Goal: Information Seeking & Learning: Learn about a topic

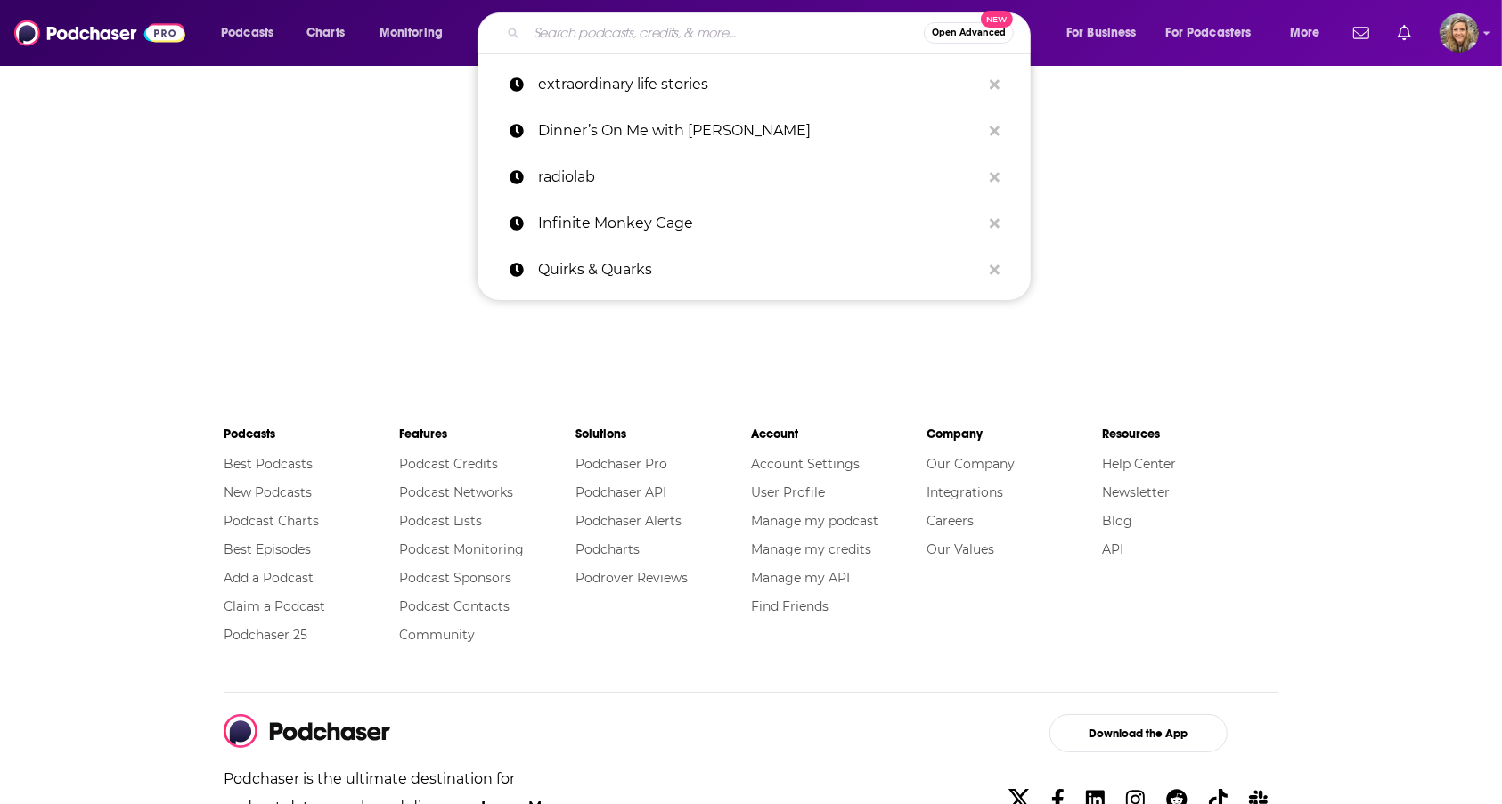
click at [648, 21] on input "Search podcasts, credits, & more..." at bounding box center [724, 33] width 397 height 29
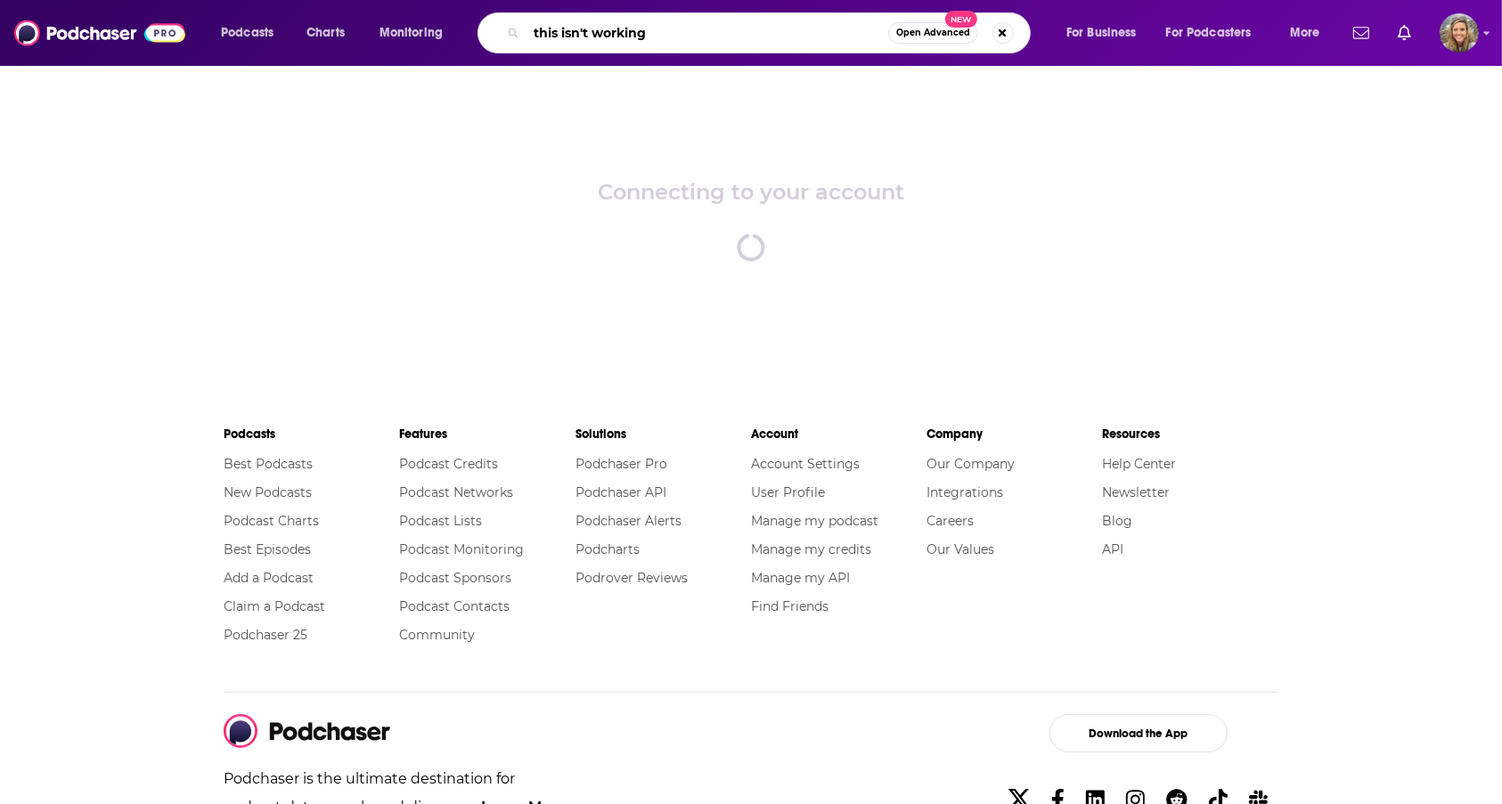
type input "this isn't working"
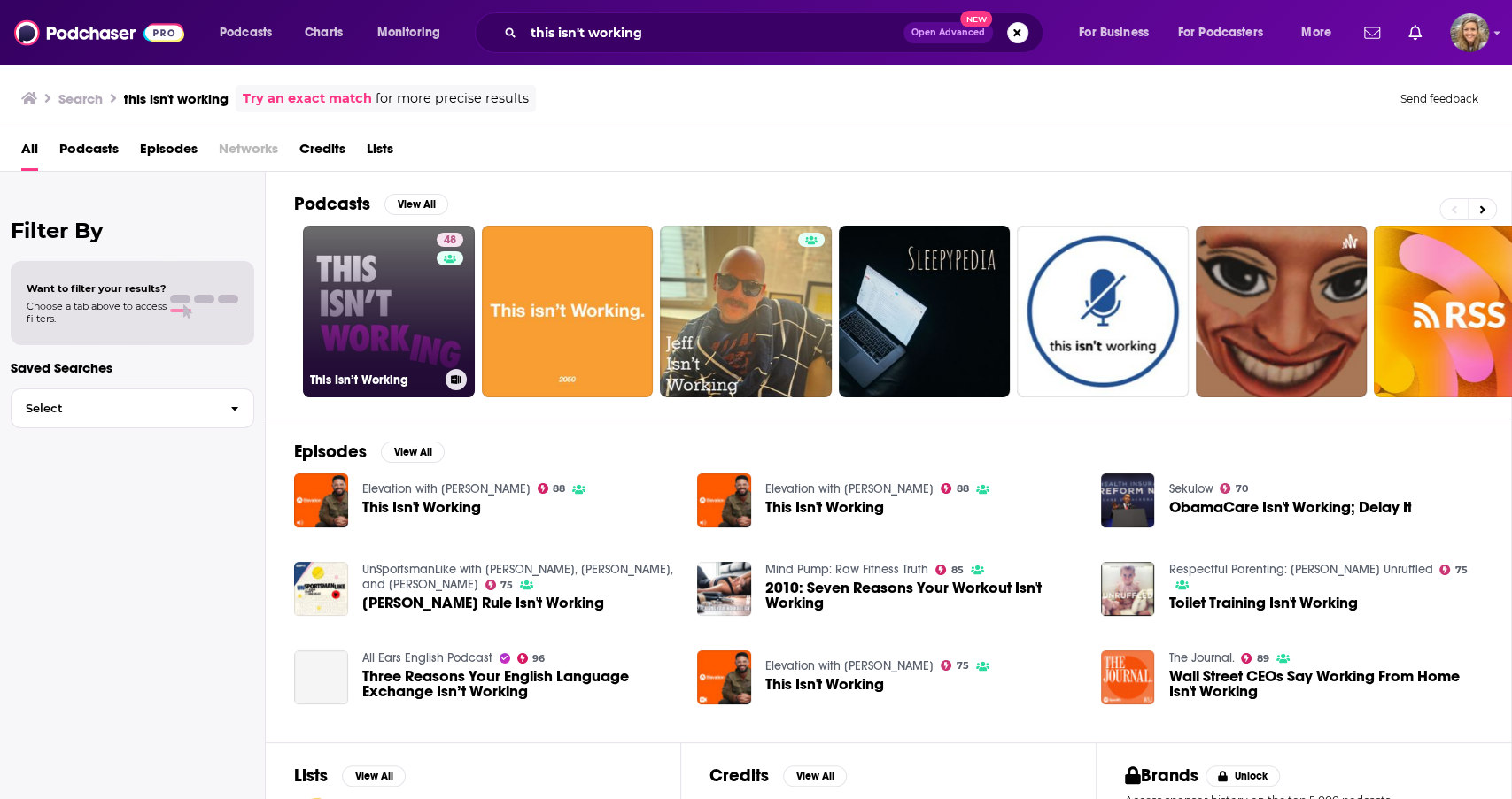
click at [446, 296] on div "48" at bounding box center [451, 300] width 31 height 136
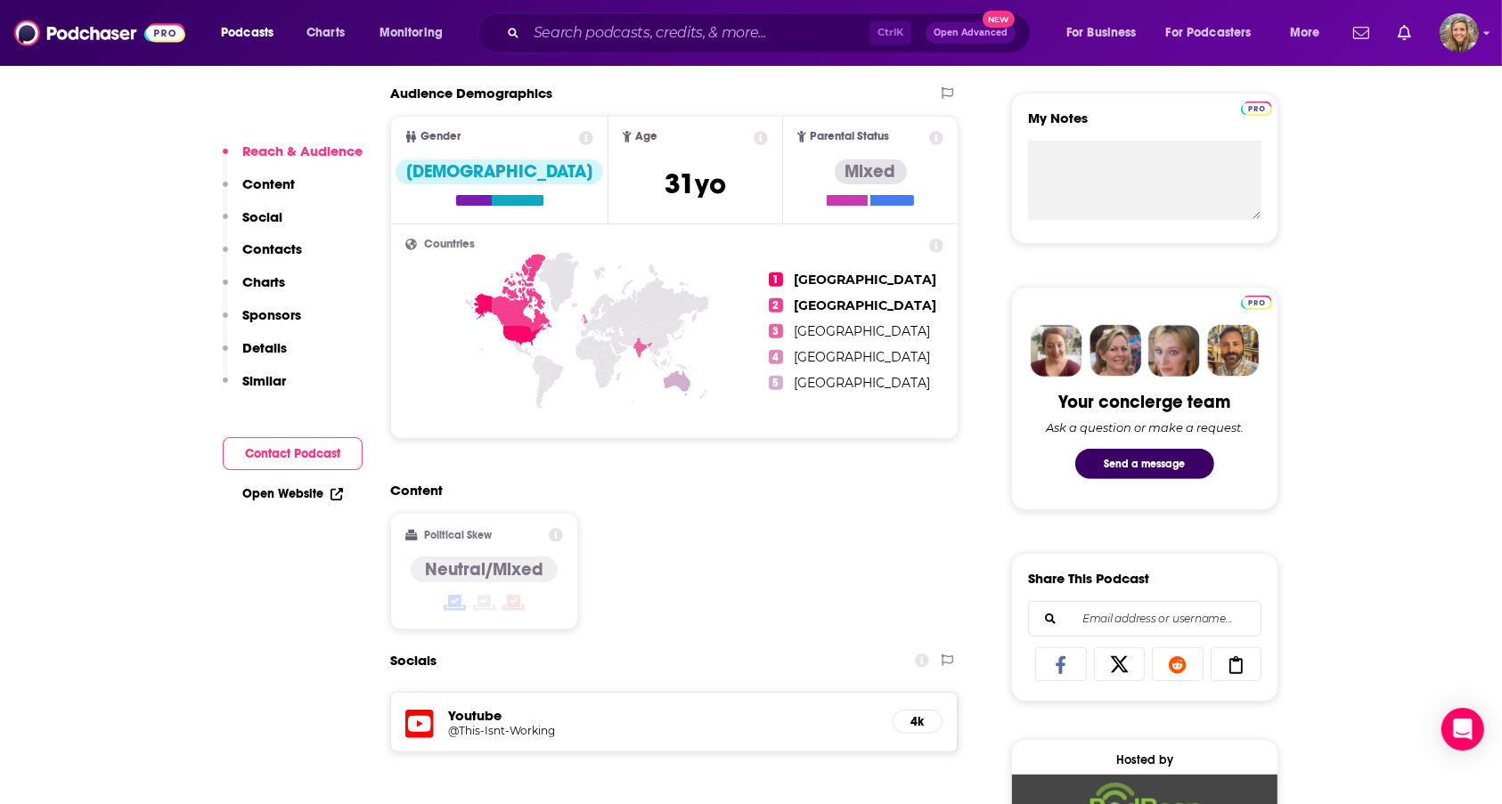
scroll to position [608, 0]
